Goal: Task Accomplishment & Management: Manage account settings

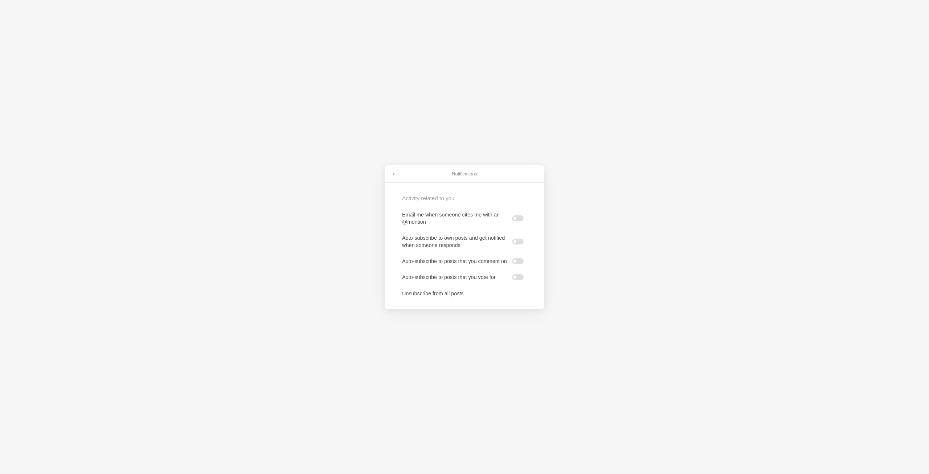
click at [427, 195] on h4 "Activity related to you" at bounding box center [445, 198] width 87 height 8
drag, startPoint x: 433, startPoint y: 293, endPoint x: 397, endPoint y: 162, distance: 135.7
click at [399, 160] on div "Notifications Activity related to you Email me when someone cites me with an @m…" at bounding box center [464, 237] width 929 height 474
click at [394, 172] on span at bounding box center [394, 174] width 4 height 4
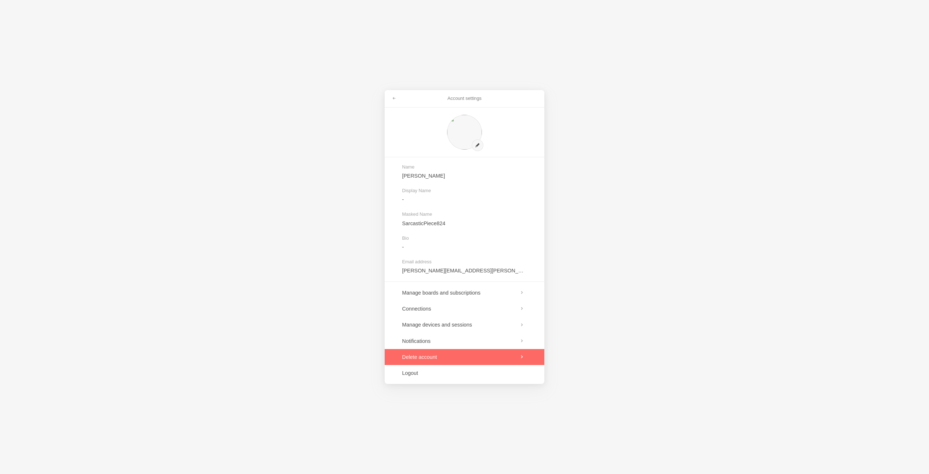
click at [461, 360] on link at bounding box center [465, 357] width 160 height 16
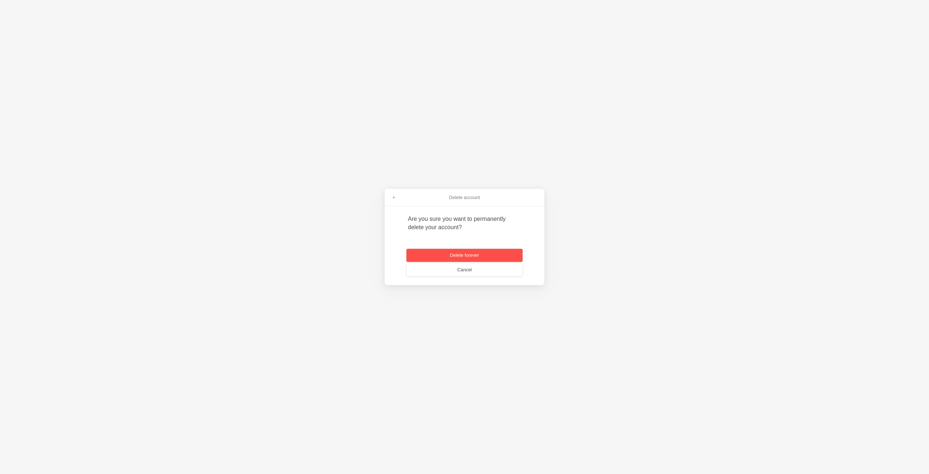
click at [482, 253] on button "Delete forever" at bounding box center [465, 255] width 116 height 13
paste input "WR3-DXP"
type input "WR3-DXP"
click at [510, 263] on button "submit" at bounding box center [506, 259] width 16 height 9
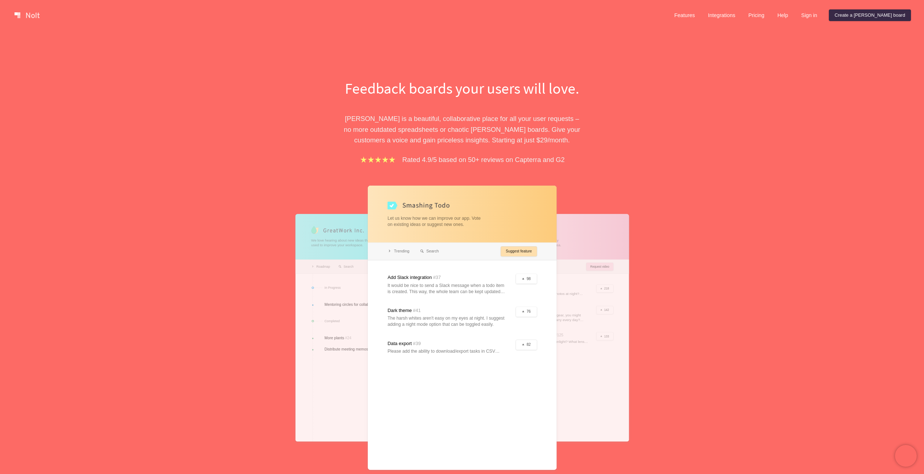
scroll to position [0, 0]
click at [599, 211] on div "Feedback boards your users will love. [PERSON_NAME] is a beautiful, collaborati…" at bounding box center [462, 298] width 327 height 440
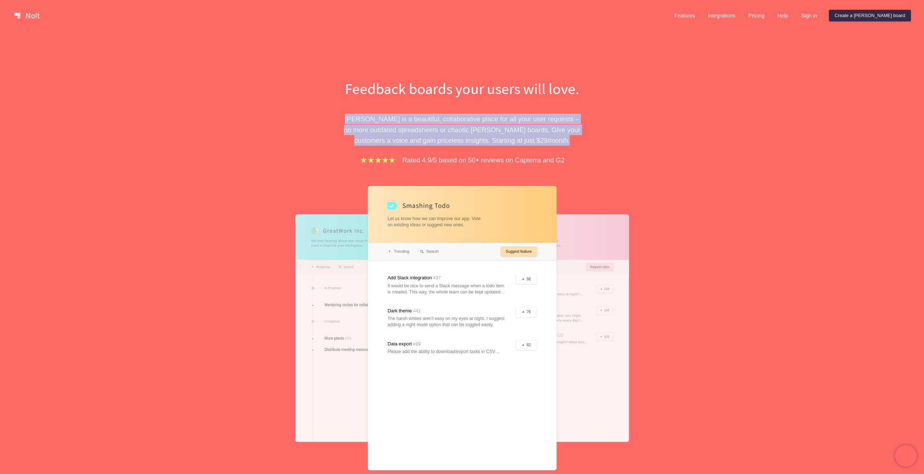
drag, startPoint x: 355, startPoint y: 119, endPoint x: 574, endPoint y: 141, distance: 219.6
click at [574, 141] on p "Nolt is a beautiful, collaborative place for all your user requests – no more o…" at bounding box center [462, 130] width 250 height 32
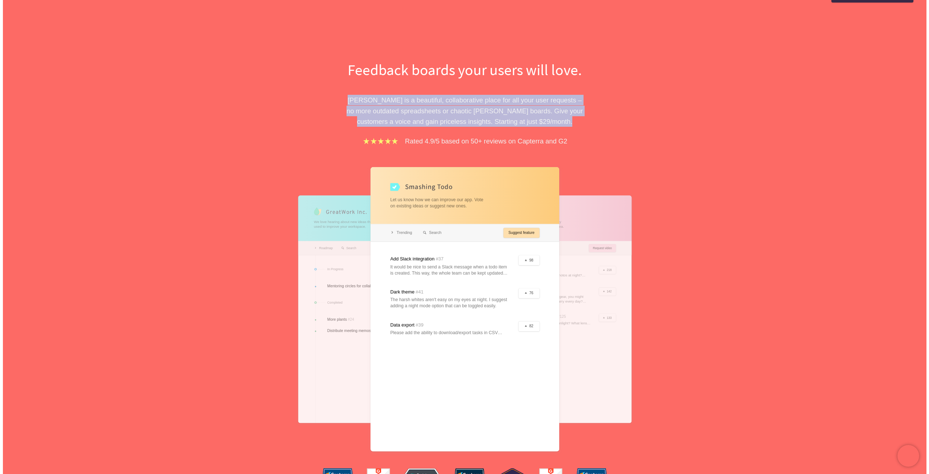
scroll to position [0, 0]
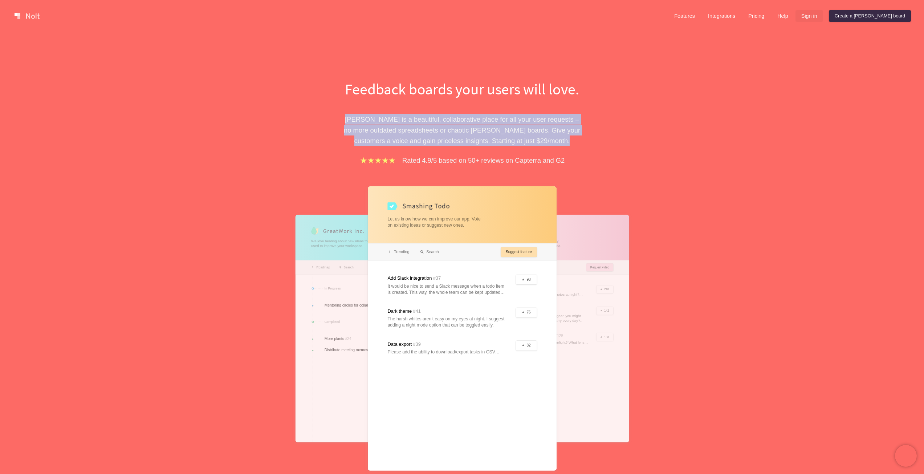
click at [823, 20] on link "Sign in" at bounding box center [809, 16] width 28 height 12
